Goal: Task Accomplishment & Management: Complete application form

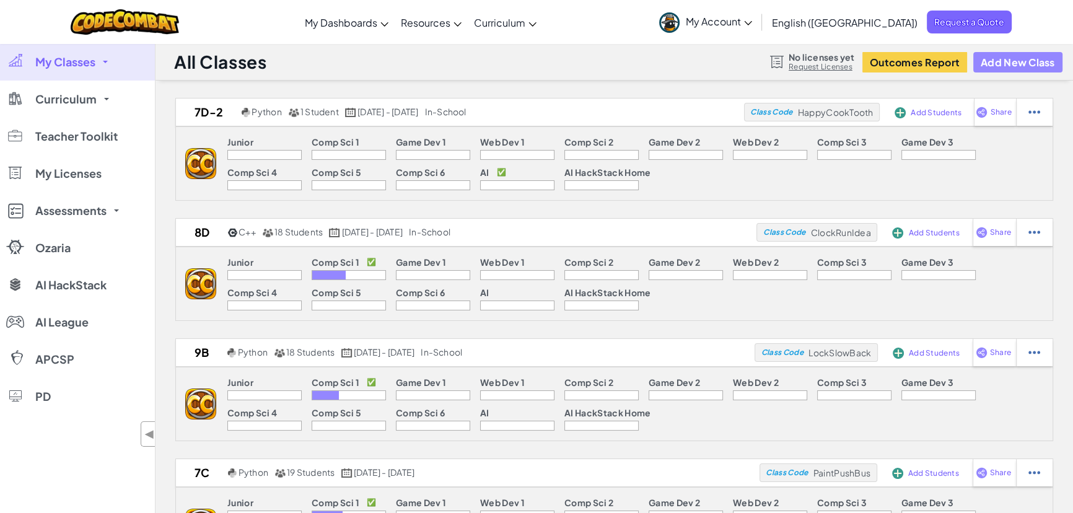
click at [1003, 65] on button "Add New Class" at bounding box center [1017, 62] width 89 height 20
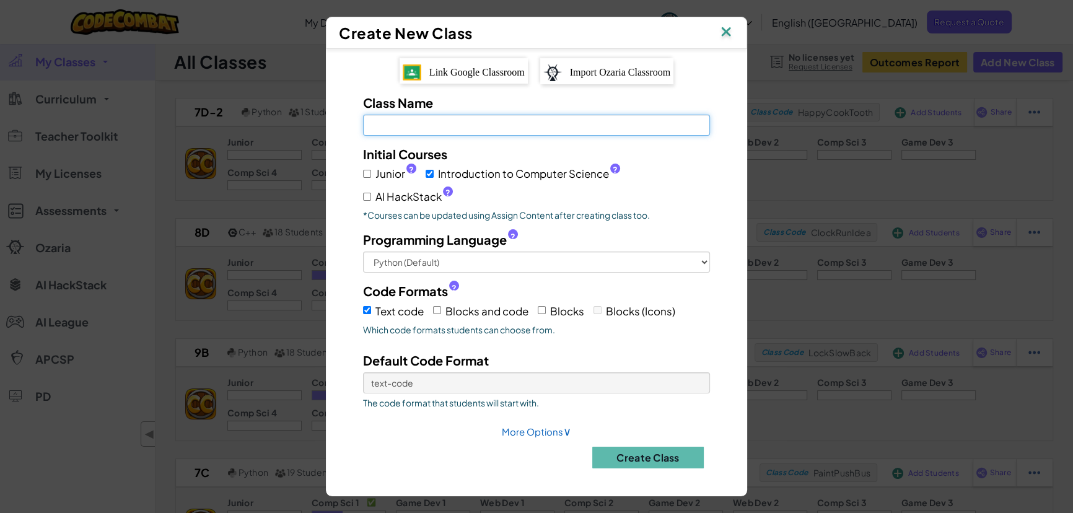
click at [419, 130] on input "Class Name Field is required" at bounding box center [536, 125] width 347 height 21
type input "PWA-8F"
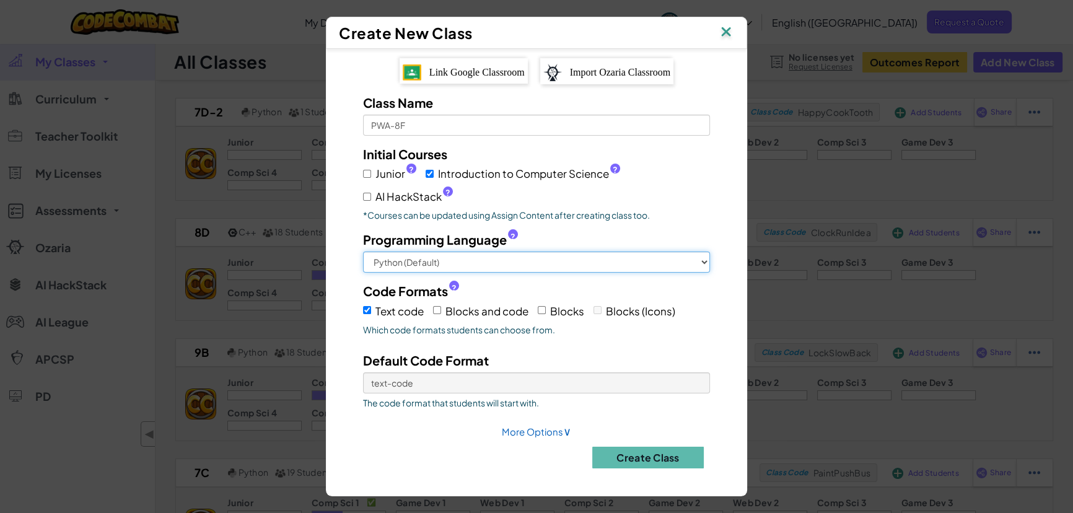
click at [429, 255] on select "Python (Default) JavaScript C++ [GEOGRAPHIC_DATA] (Experimental)" at bounding box center [536, 261] width 347 height 21
select select "cpp"
click at [363, 251] on select "Python (Default) JavaScript C++ [GEOGRAPHIC_DATA] (Experimental)" at bounding box center [536, 261] width 347 height 21
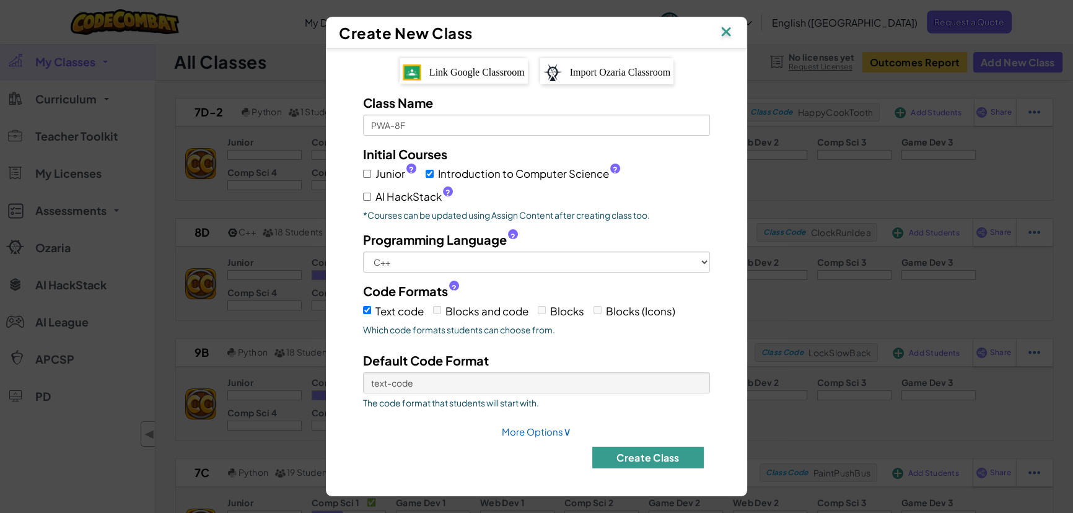
click at [661, 456] on button "Create Class" at bounding box center [647, 457] width 111 height 22
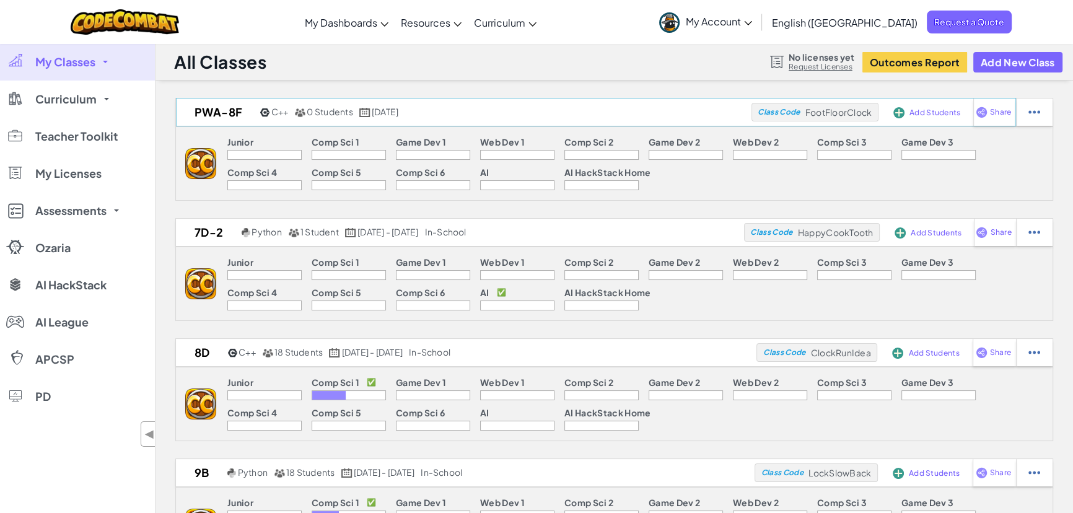
click at [921, 110] on span "Add Students" at bounding box center [934, 112] width 51 height 7
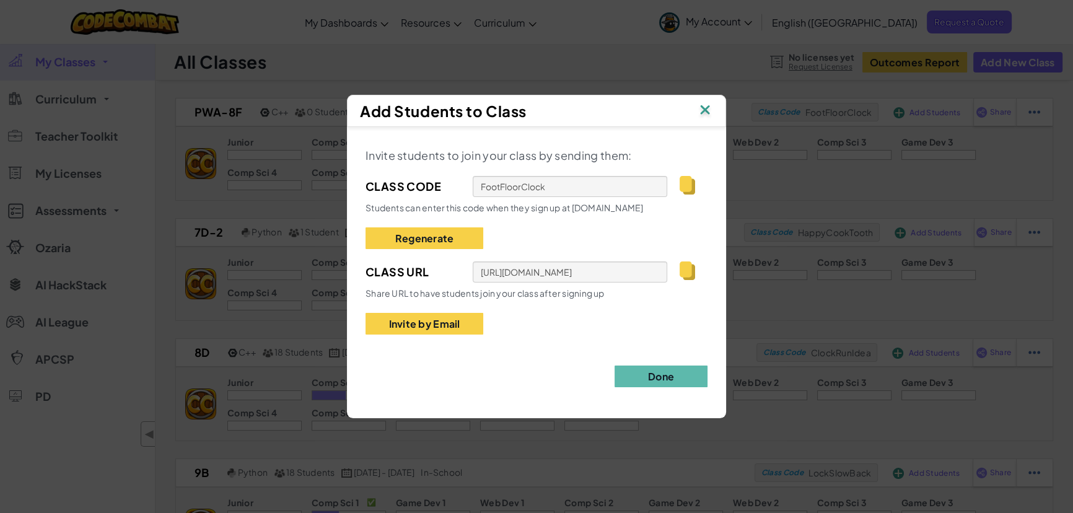
click at [686, 270] on img at bounding box center [686, 270] width 15 height 19
click at [707, 111] on img at bounding box center [705, 111] width 16 height 19
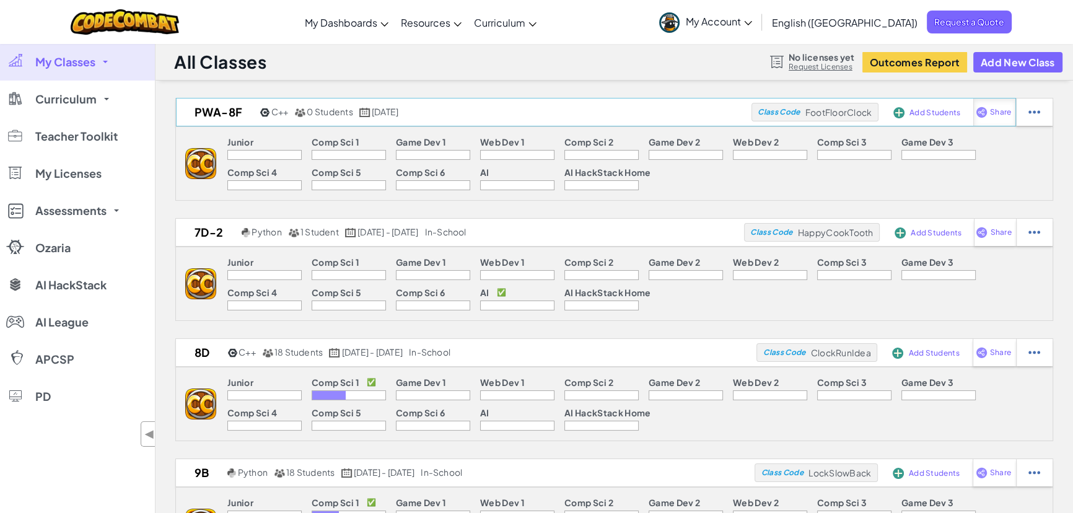
click at [987, 111] on div "Share" at bounding box center [994, 111] width 43 height 27
select select "write"
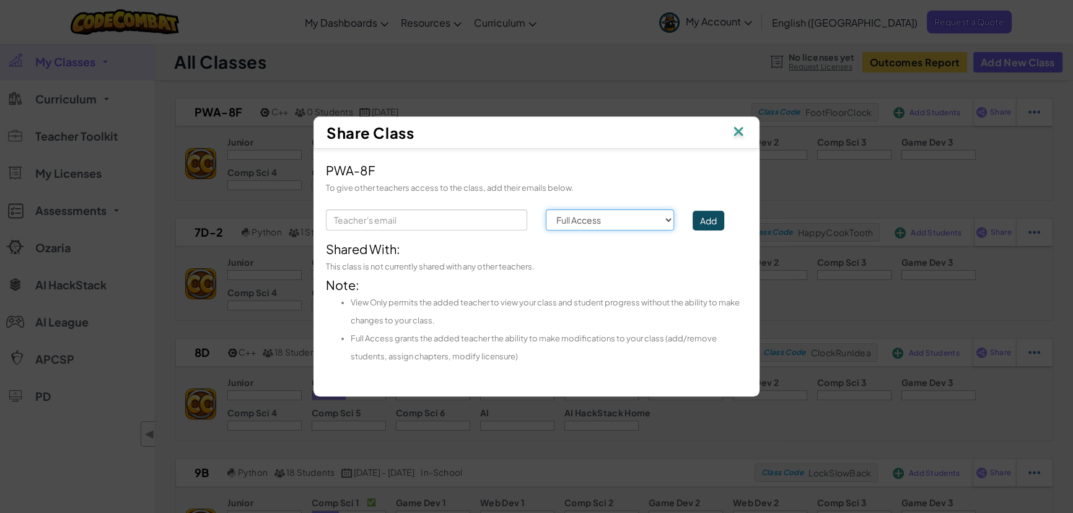
click at [570, 222] on select "Permission Full Access View Only" at bounding box center [610, 219] width 128 height 21
click at [723, 270] on div "This class is not currently shared with any other teachers." at bounding box center [536, 267] width 421 height 18
click at [817, 218] on div "Share Class PWA-8F To give other teachers access to the class, add their emails…" at bounding box center [536, 256] width 1073 height 513
click at [848, 188] on div "Share Class PWA-8F To give other teachers access to the class, add their emails…" at bounding box center [536, 256] width 1073 height 513
click at [734, 133] on img at bounding box center [738, 132] width 16 height 19
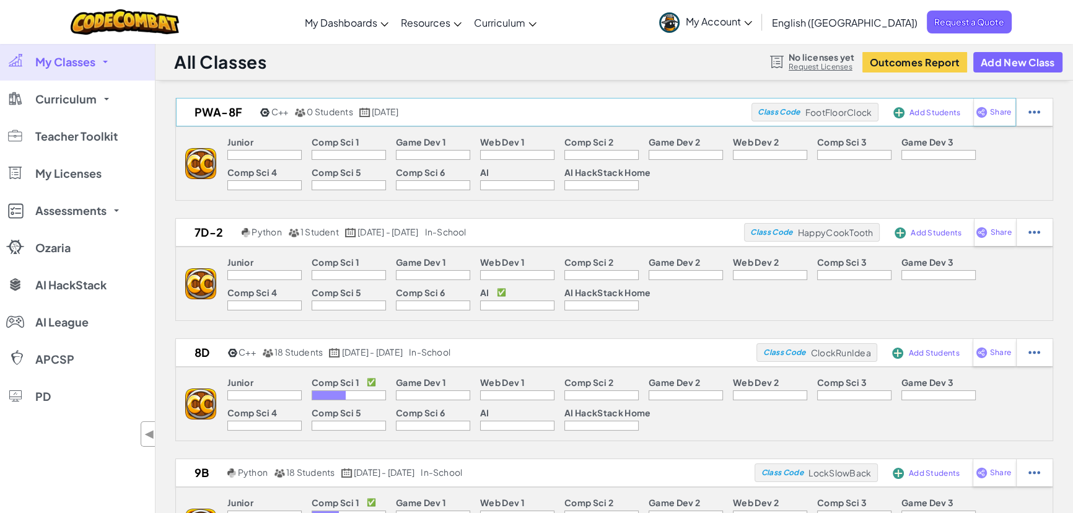
click at [904, 111] on img at bounding box center [898, 112] width 11 height 11
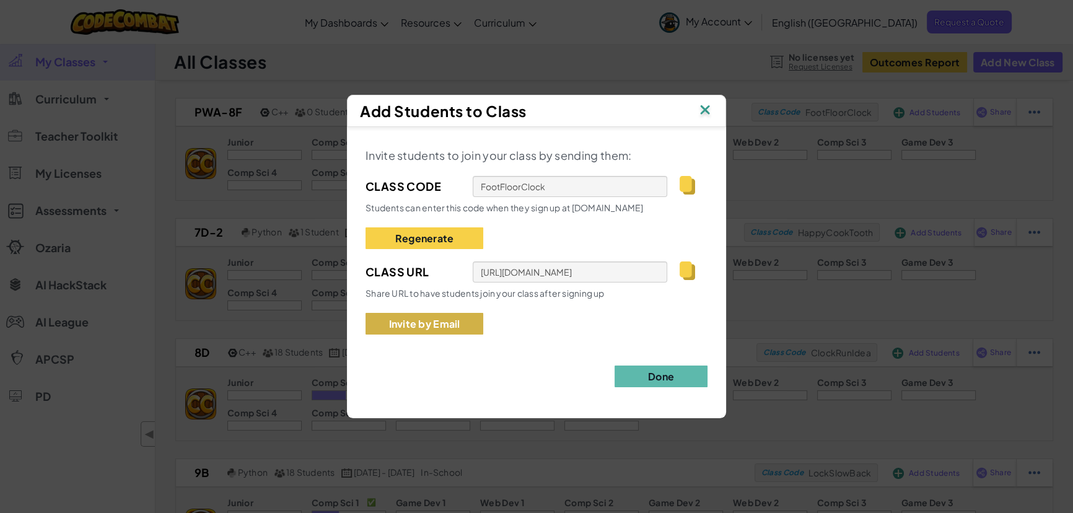
click at [433, 324] on button "Invite by Email" at bounding box center [424, 324] width 118 height 22
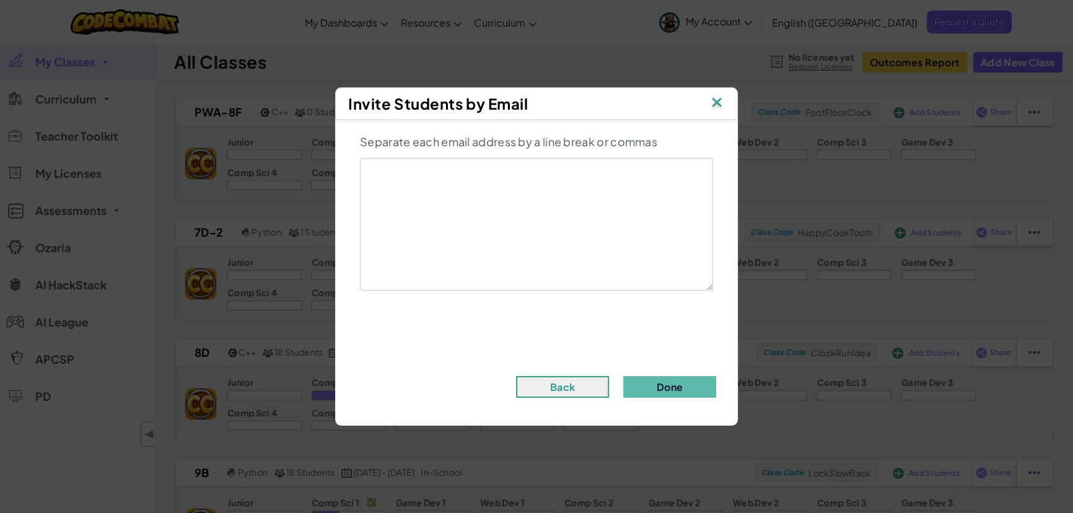
click at [718, 101] on img at bounding box center [716, 103] width 16 height 19
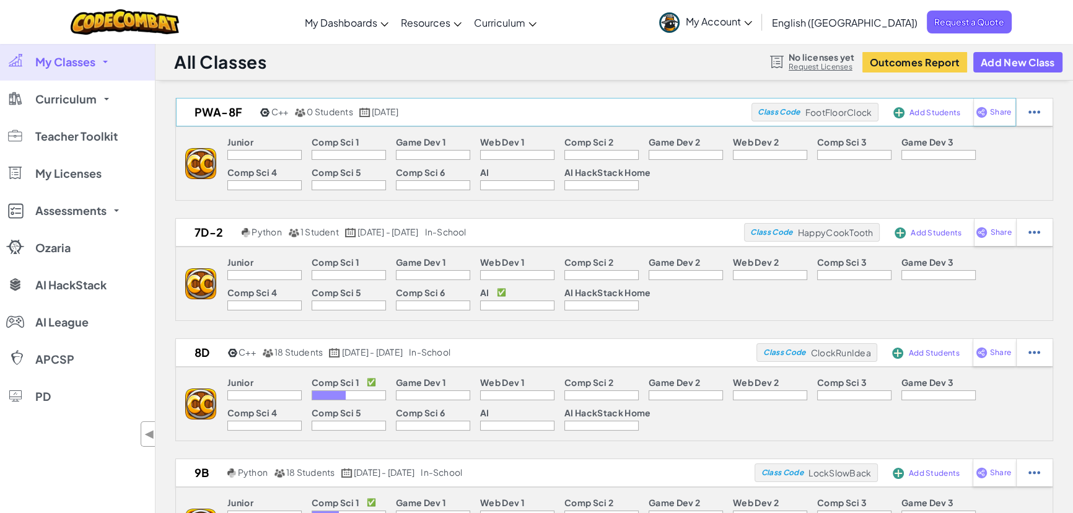
click at [908, 109] on div "Add Students" at bounding box center [923, 112] width 64 height 28
click at [896, 110] on img at bounding box center [898, 112] width 11 height 11
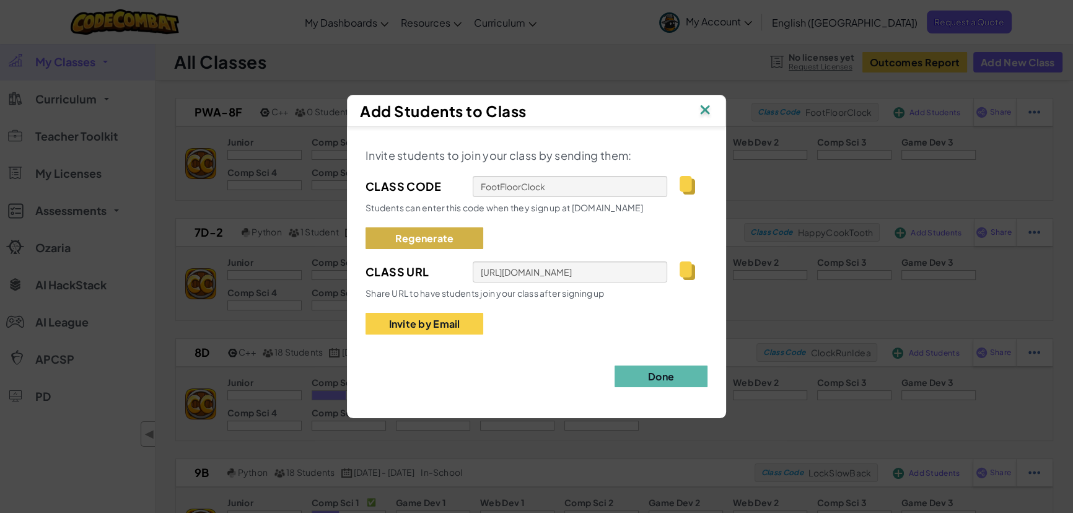
click at [440, 230] on button "Regenerate" at bounding box center [424, 238] width 118 height 22
type input "RestLongSword"
type input "[URL][DOMAIN_NAME]"
click at [685, 277] on img at bounding box center [686, 270] width 15 height 19
